Goal: Find specific page/section: Find specific page/section

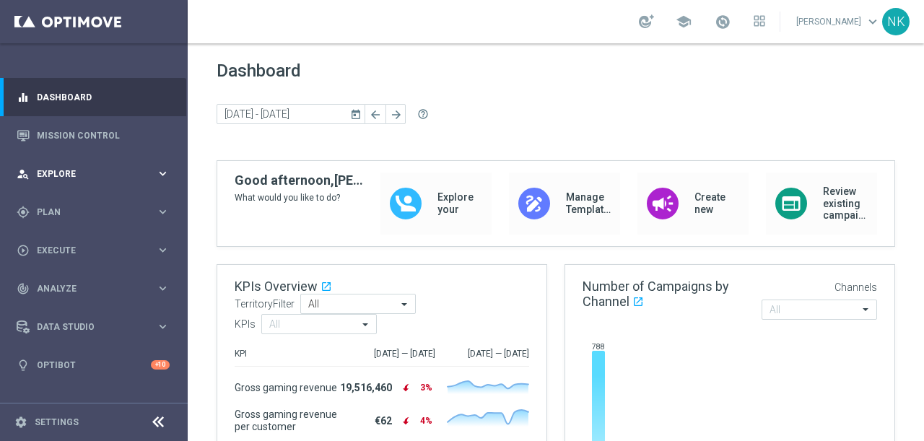
click at [87, 180] on div "person_search Explore keyboard_arrow_right" at bounding box center [93, 173] width 186 height 38
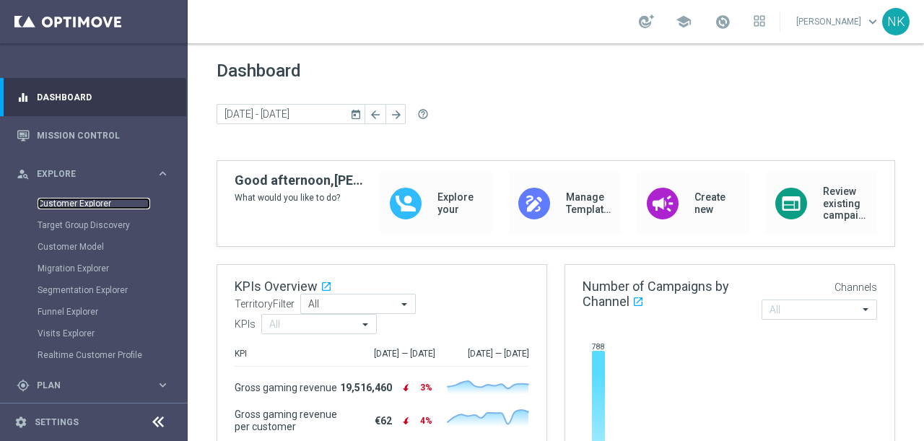
click at [94, 202] on link "Customer Explorer" at bounding box center [94, 204] width 113 height 12
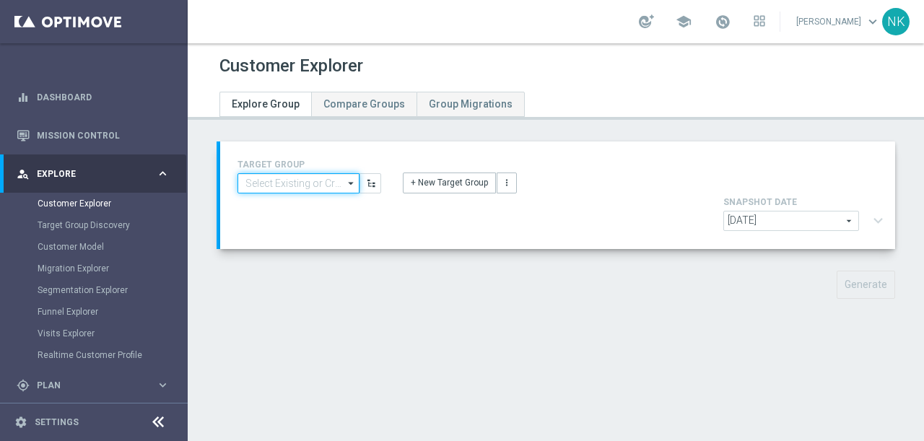
click at [294, 185] on input at bounding box center [298, 183] width 122 height 20
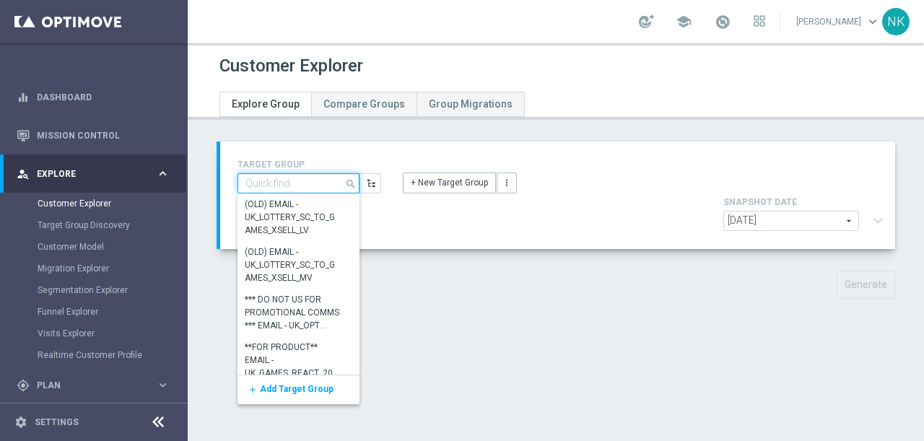
click at [302, 186] on input at bounding box center [298, 183] width 122 height 20
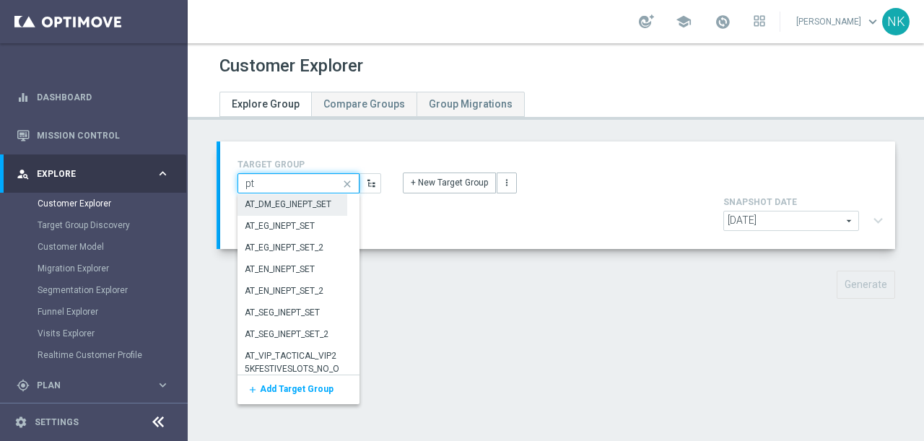
type input "p"
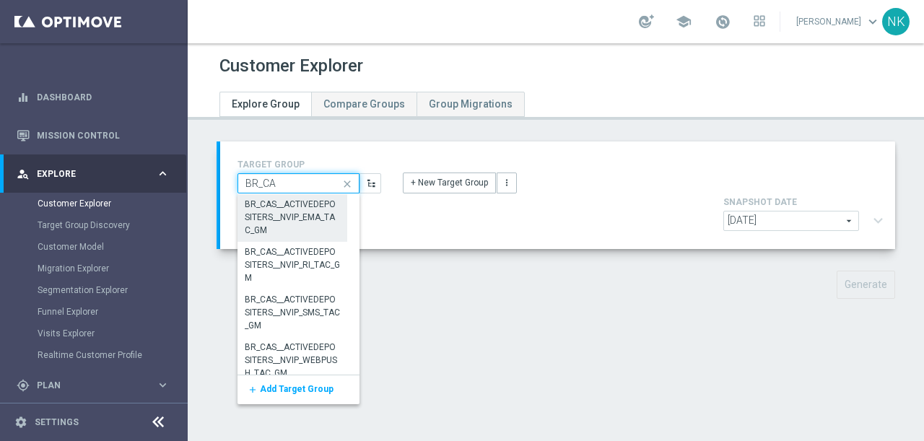
type input "BR_CAS"
click at [286, 217] on div "BR_CAS__ACTIVEDEPOSITERS__NVIP_EMA_TAC_GM" at bounding box center [292, 217] width 95 height 39
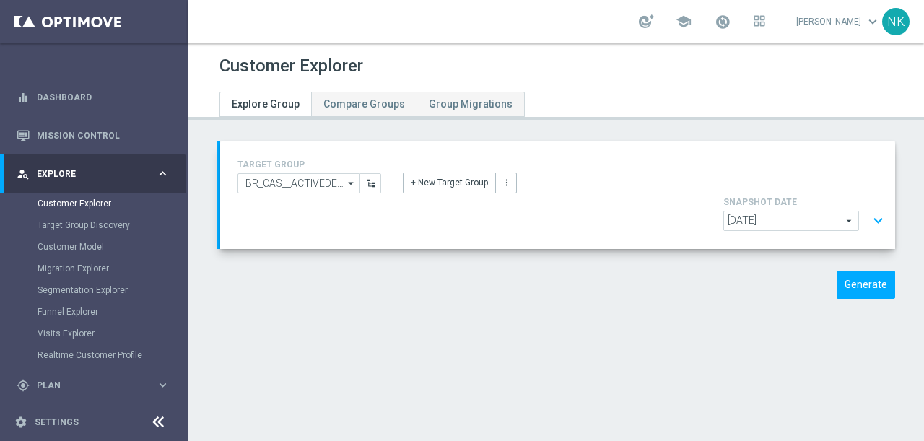
click at [881, 207] on button "expand_more" at bounding box center [877, 220] width 21 height 27
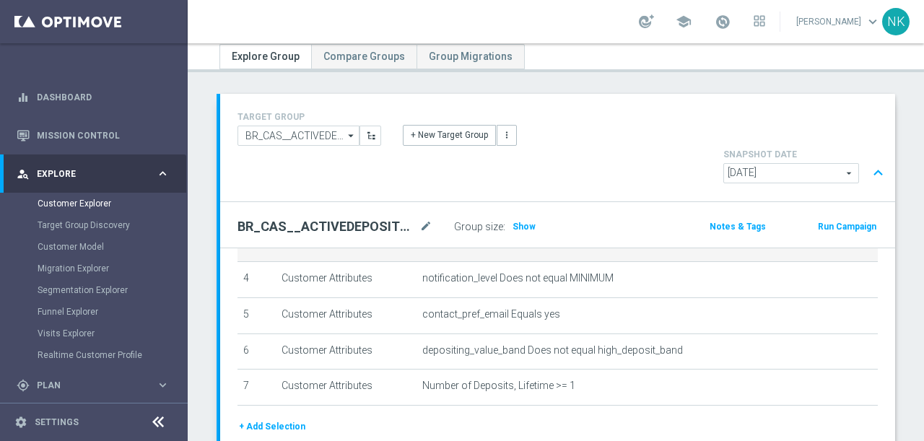
scroll to position [50, 0]
